Goal: Task Accomplishment & Management: Manage account settings

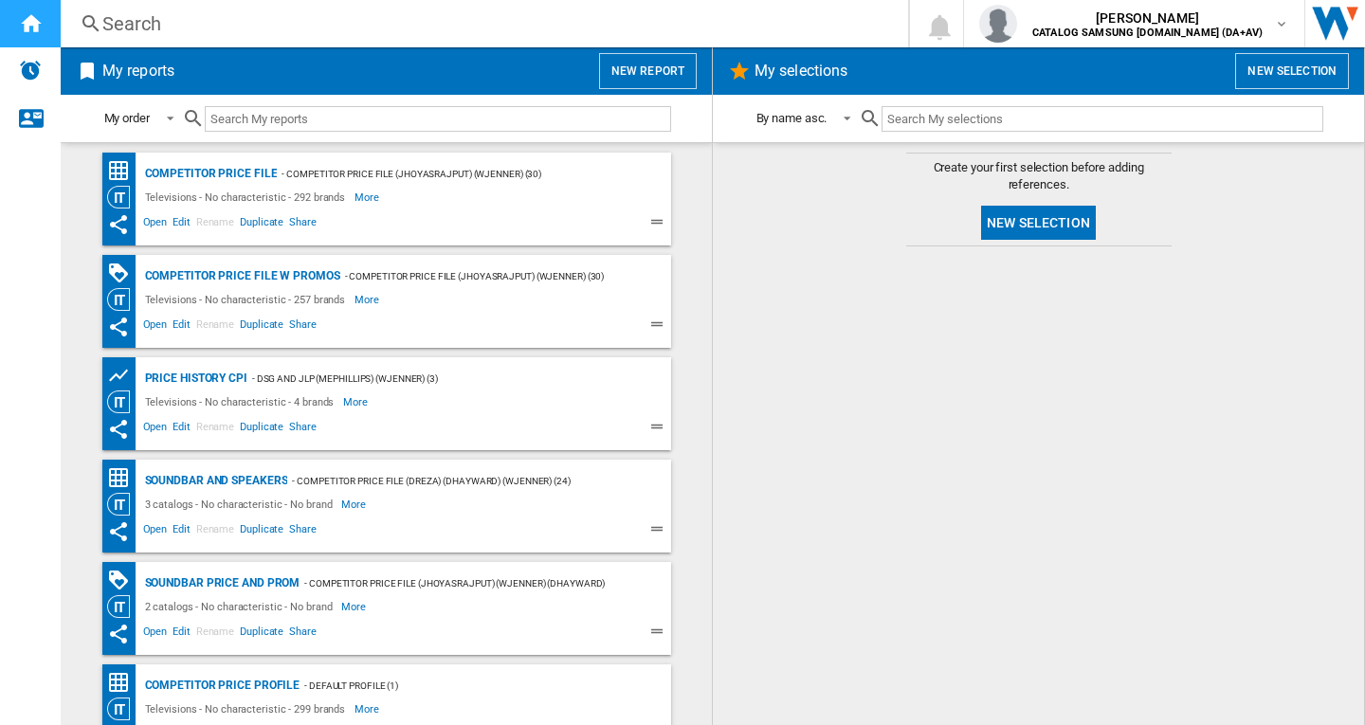
click at [36, 22] on ng-md-icon "Home" at bounding box center [30, 22] width 23 height 23
click at [28, 72] on img "Alerts" at bounding box center [30, 70] width 23 height 23
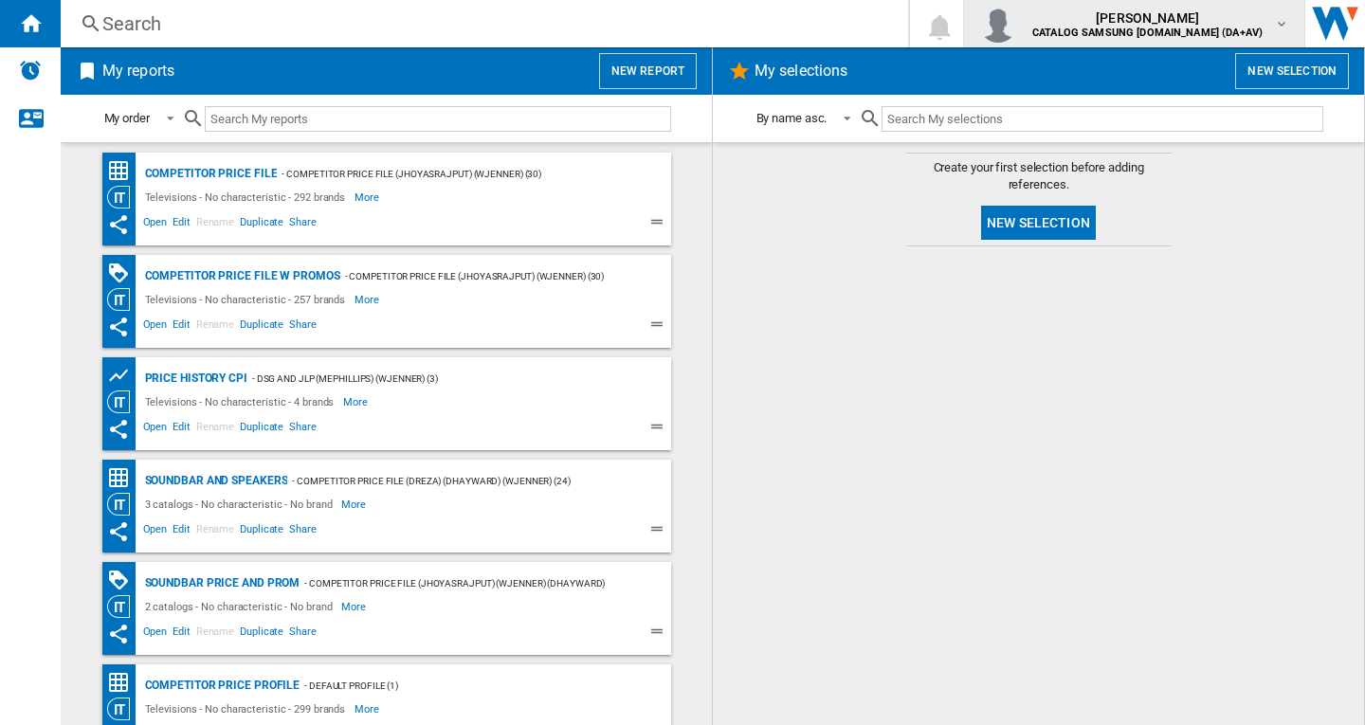
click at [1208, 27] on b "CATALOG SAMSUNG UK.IE (DA+AV)" at bounding box center [1147, 33] width 230 height 12
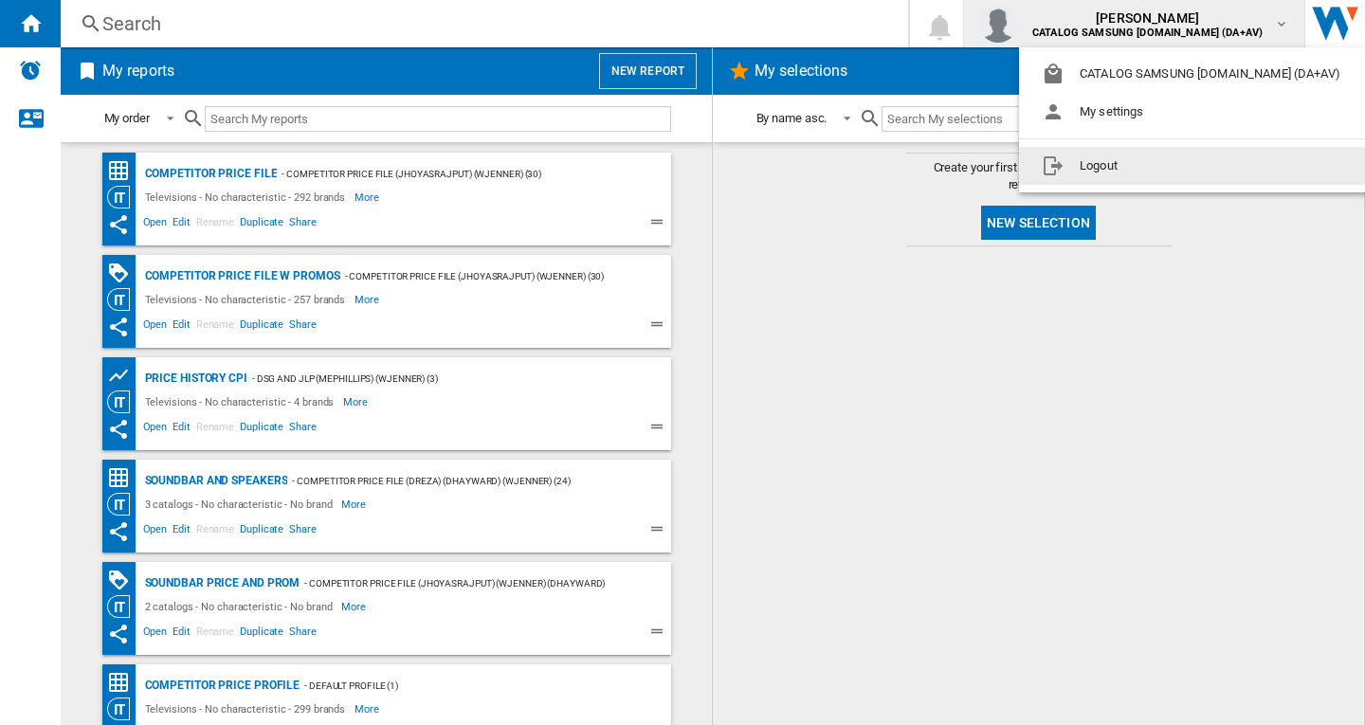
click at [1181, 169] on button "Logout" at bounding box center [1195, 166] width 352 height 38
